Goal: Navigation & Orientation: Find specific page/section

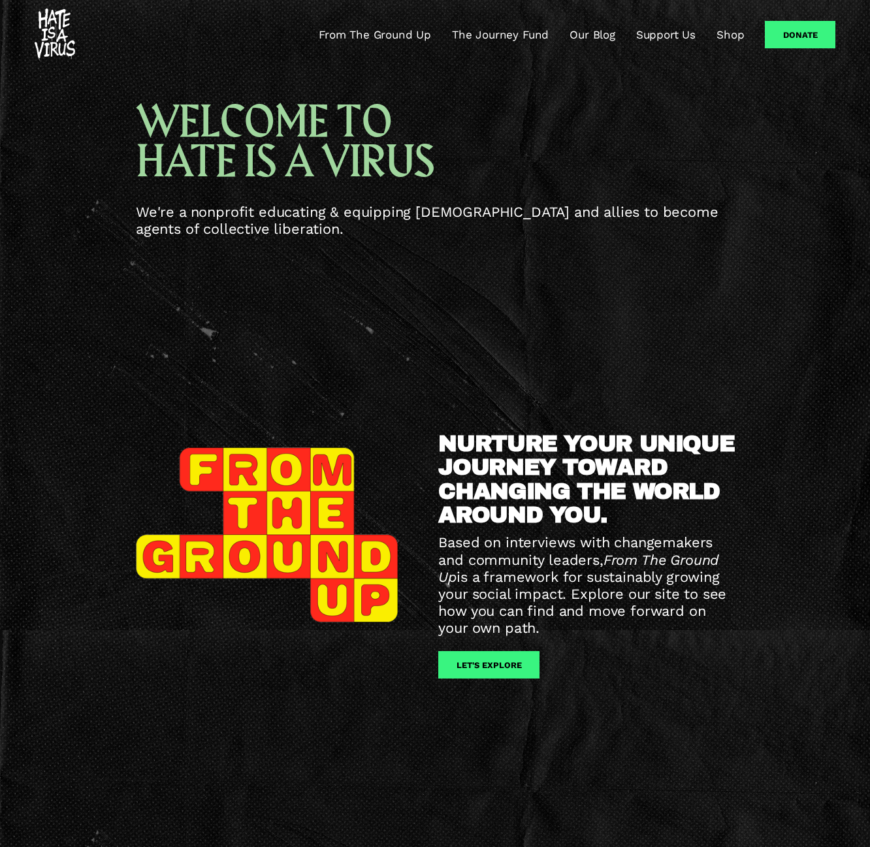
click at [655, 31] on link "Support Us" at bounding box center [665, 35] width 59 height 16
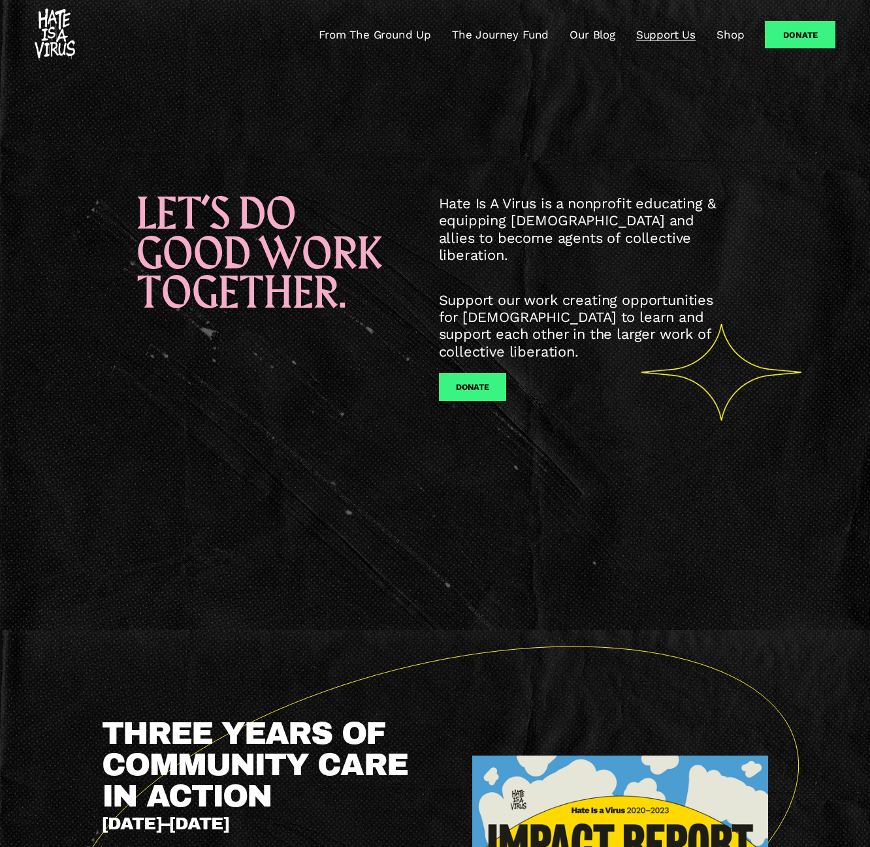
click at [595, 30] on link "Our Blog" at bounding box center [593, 35] width 46 height 16
click at [396, 24] on div "From The Ground Up The Journey Fund Our Blog Support Us Shop" at bounding box center [390, 34] width 710 height 52
click at [399, 29] on link "From The Ground Up" at bounding box center [375, 35] width 112 height 16
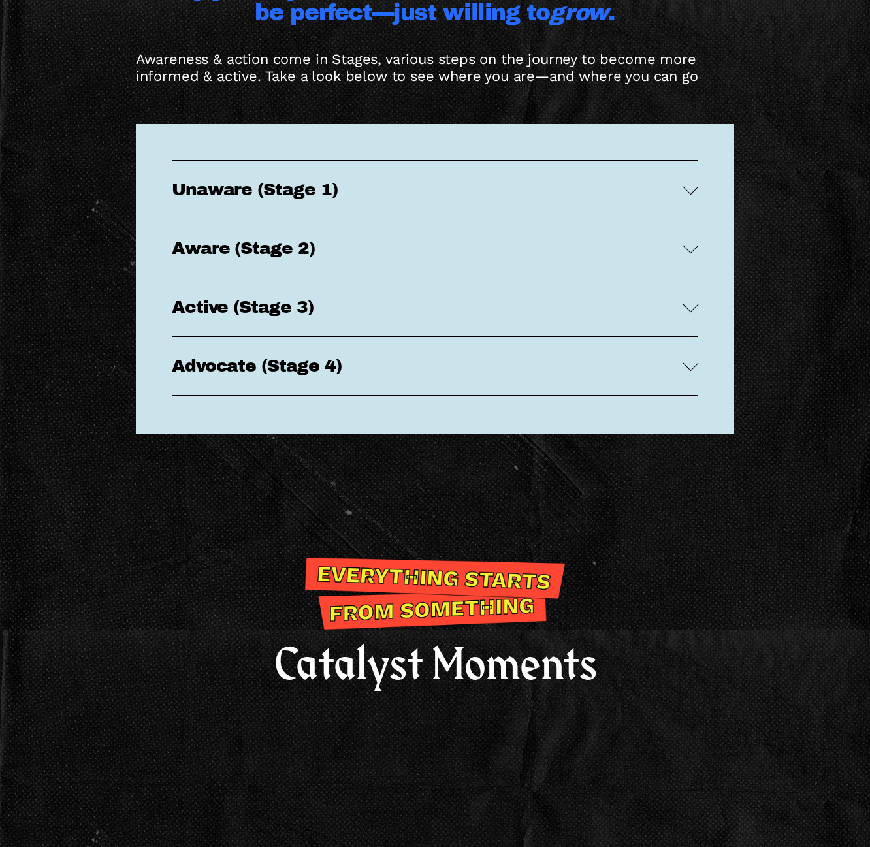
scroll to position [2679, 0]
